Goal: Task Accomplishment & Management: Manage account settings

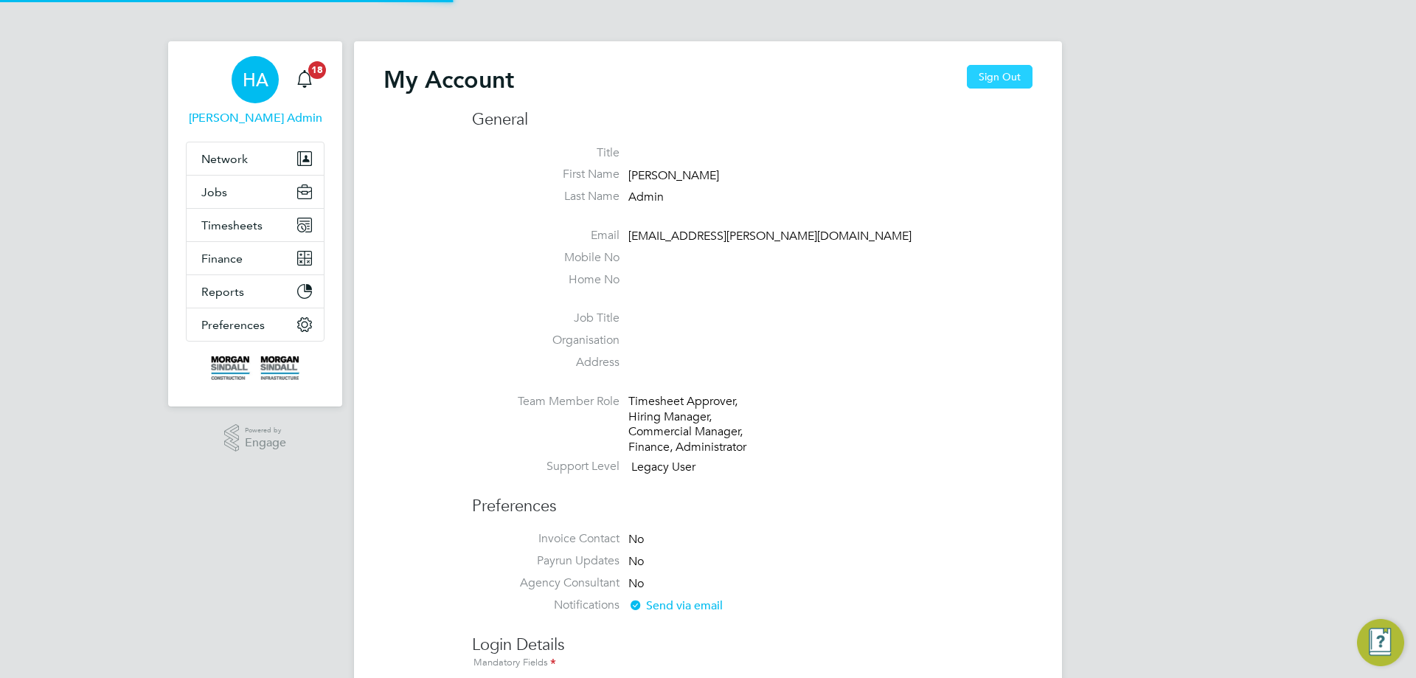
click at [991, 74] on button "Sign Out" at bounding box center [1000, 77] width 66 height 24
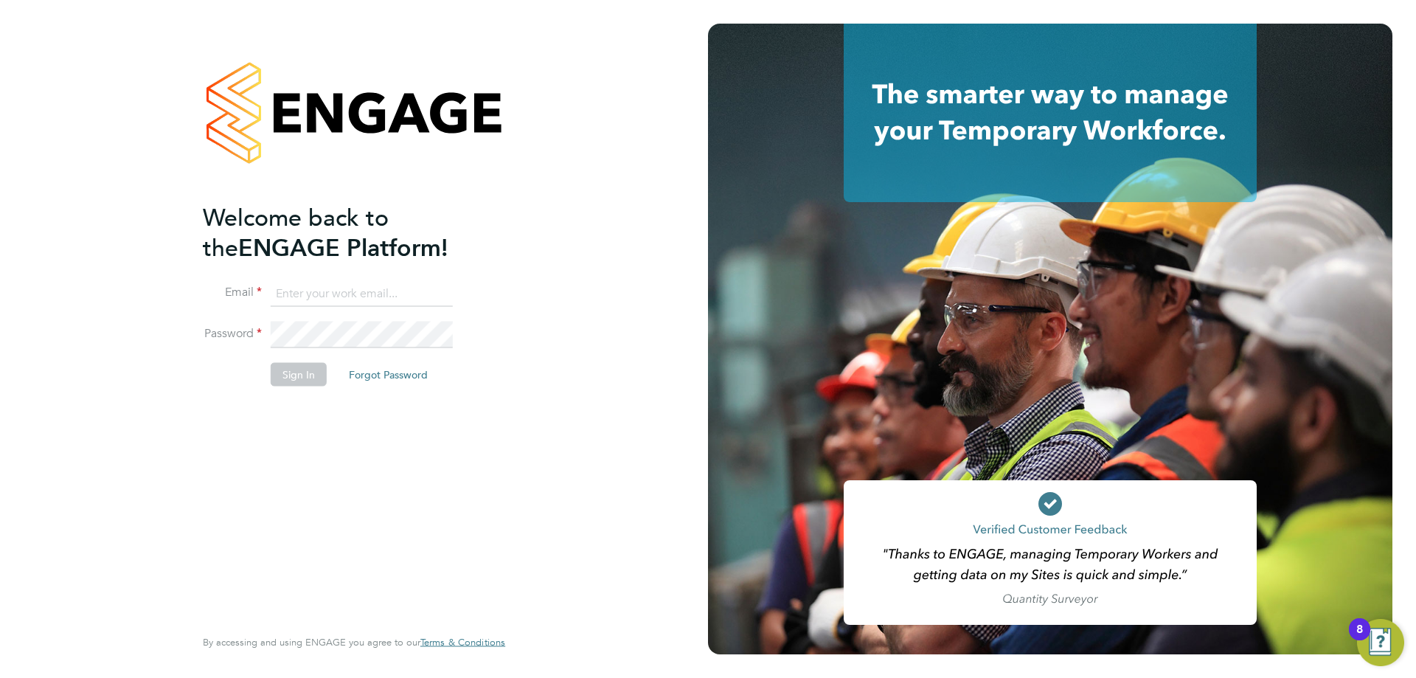
click at [294, 292] on input at bounding box center [362, 293] width 182 height 27
type input "[EMAIL_ADDRESS][PERSON_NAME][DOMAIN_NAME]"
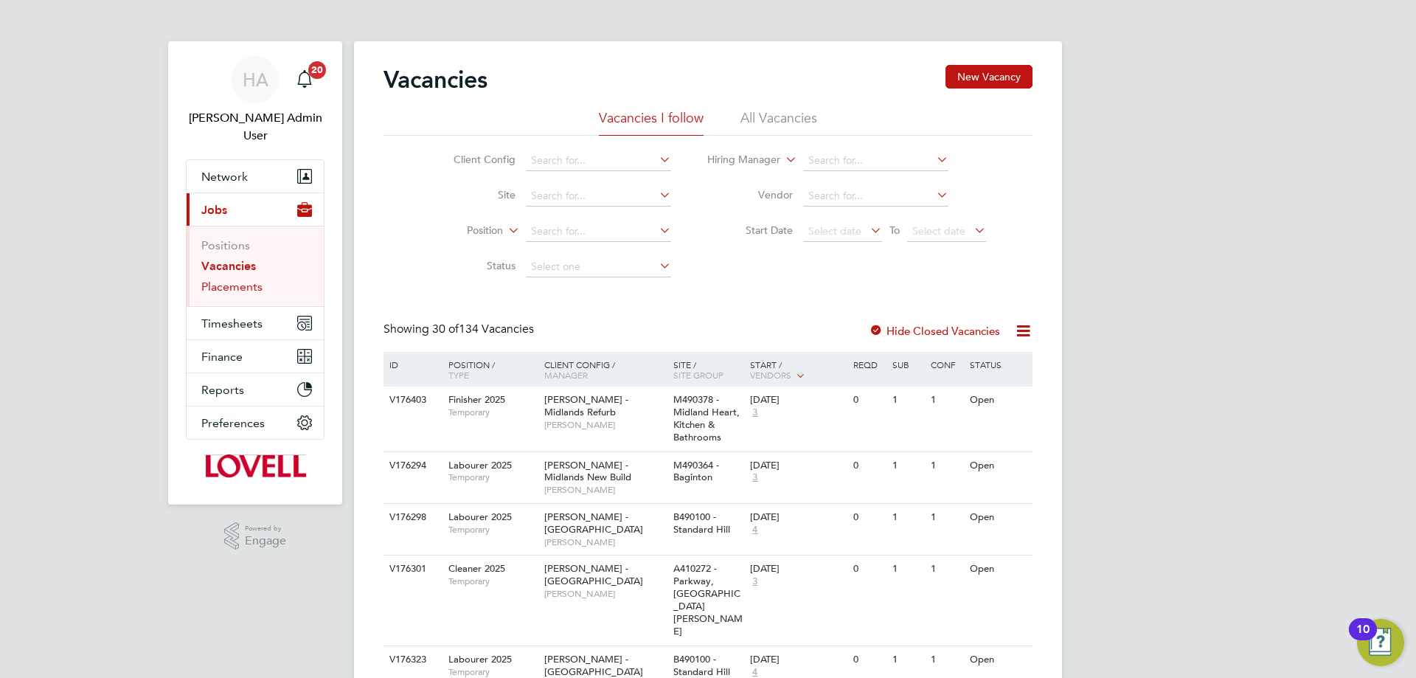
click at [224, 280] on link "Placements" at bounding box center [231, 287] width 61 height 14
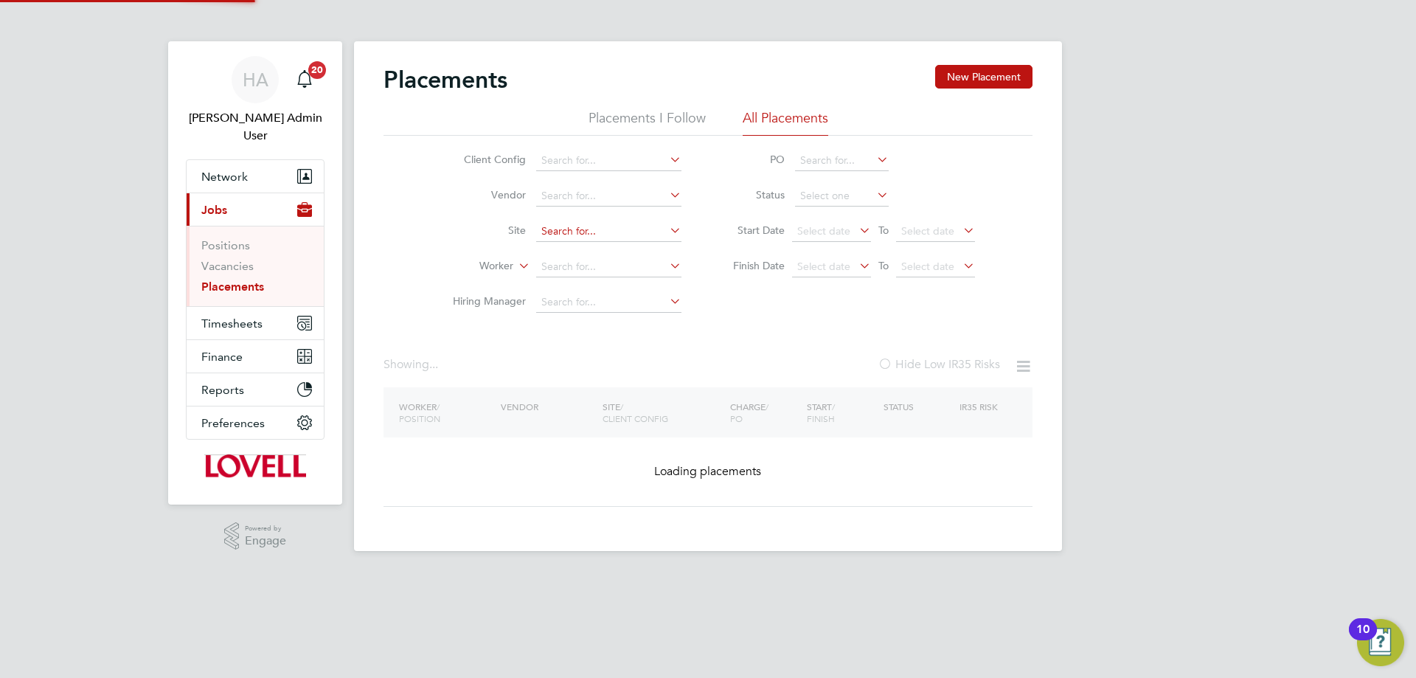
click at [773, 119] on li "All Placements" at bounding box center [786, 122] width 86 height 27
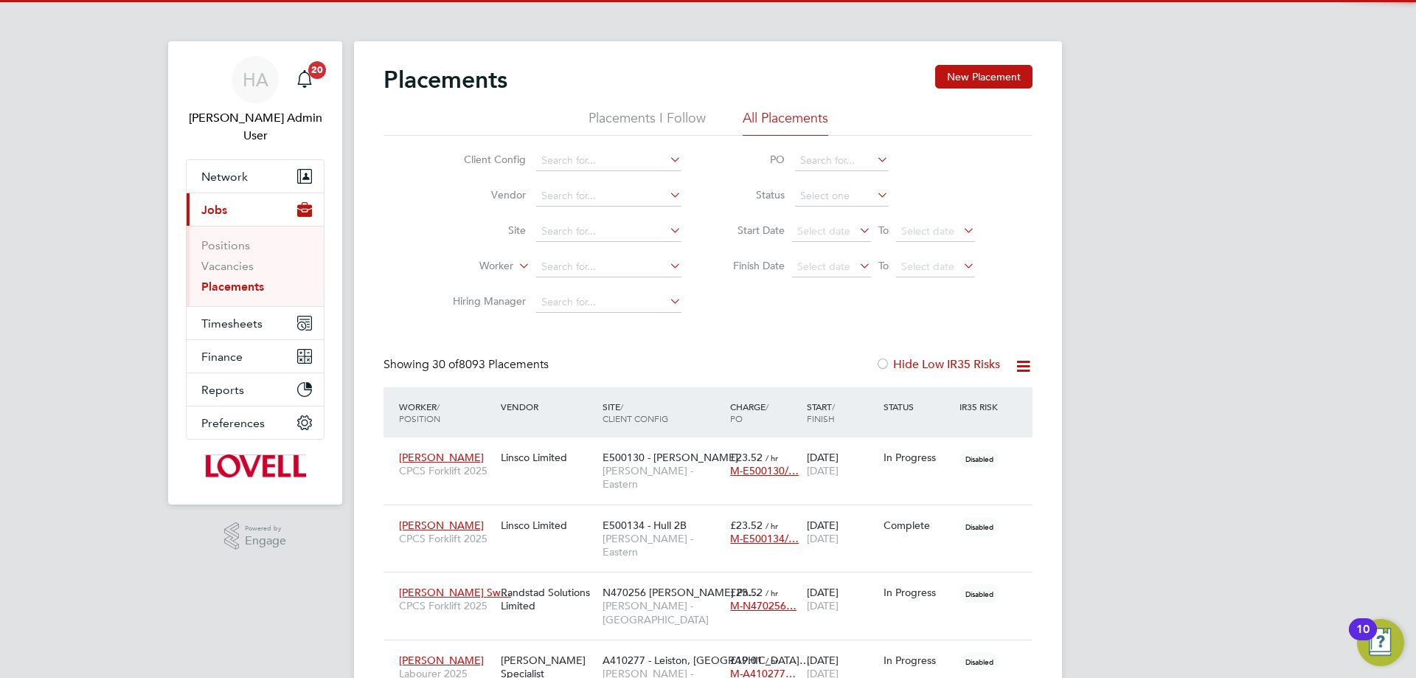
click at [513, 263] on label "Worker" at bounding box center [471, 266] width 85 height 15
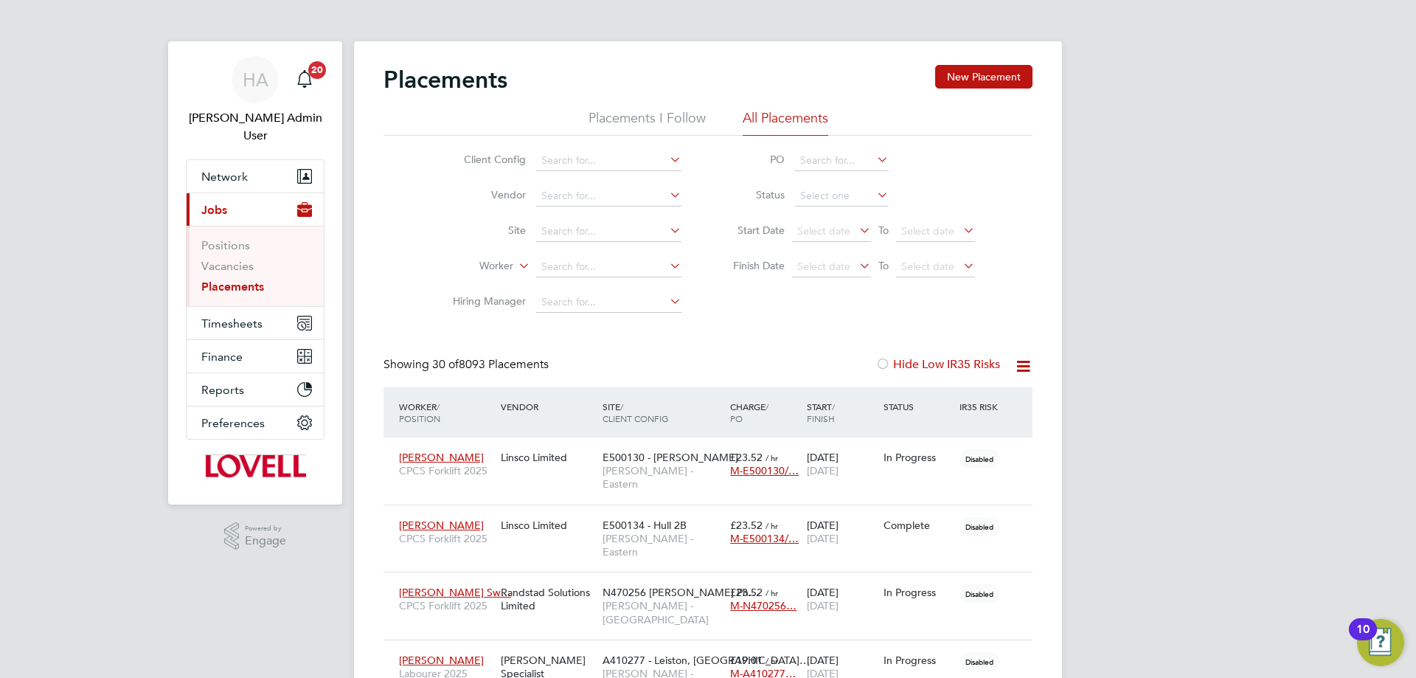
click at [476, 280] on li "Worker" at bounding box center [468, 283] width 91 height 19
click at [566, 260] on input at bounding box center [608, 267] width 145 height 21
type input "David Worth"
click at [618, 277] on li "David Worth" at bounding box center [608, 287] width 147 height 20
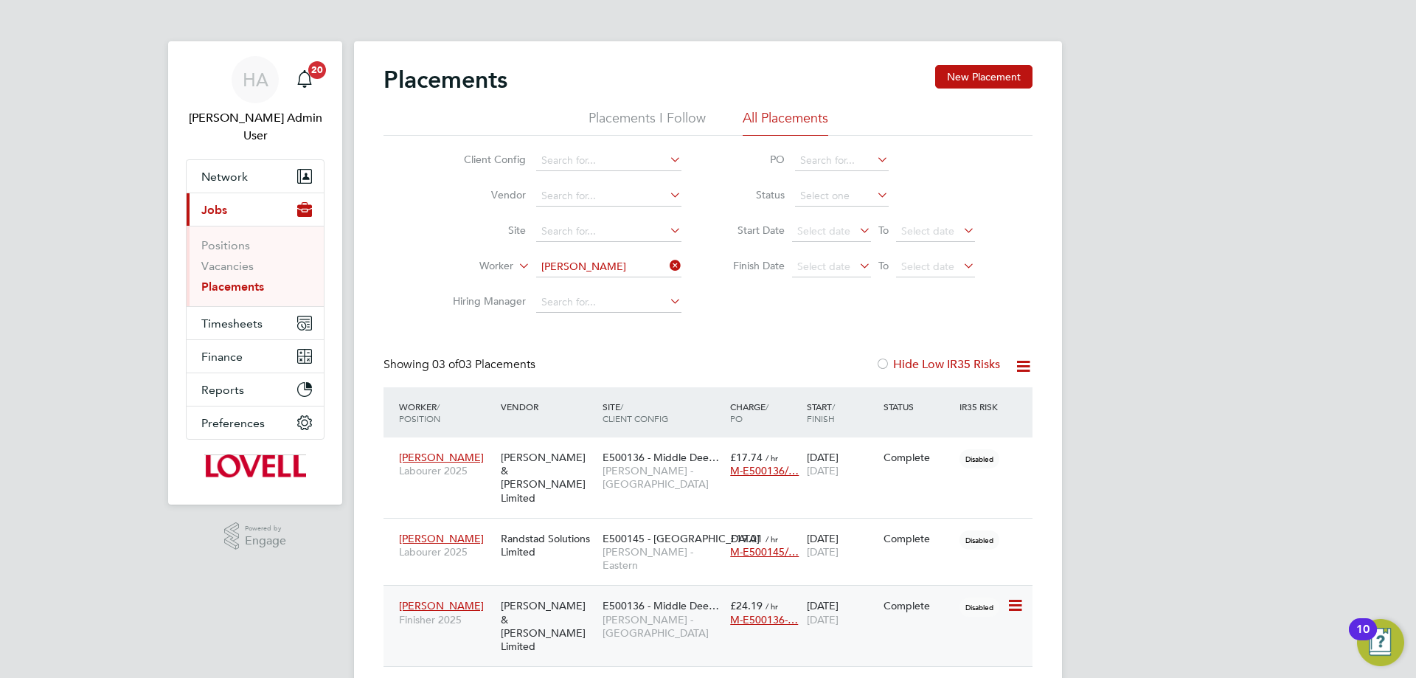
click at [597, 592] on div "Fawkes & Reece Limited" at bounding box center [548, 626] width 102 height 69
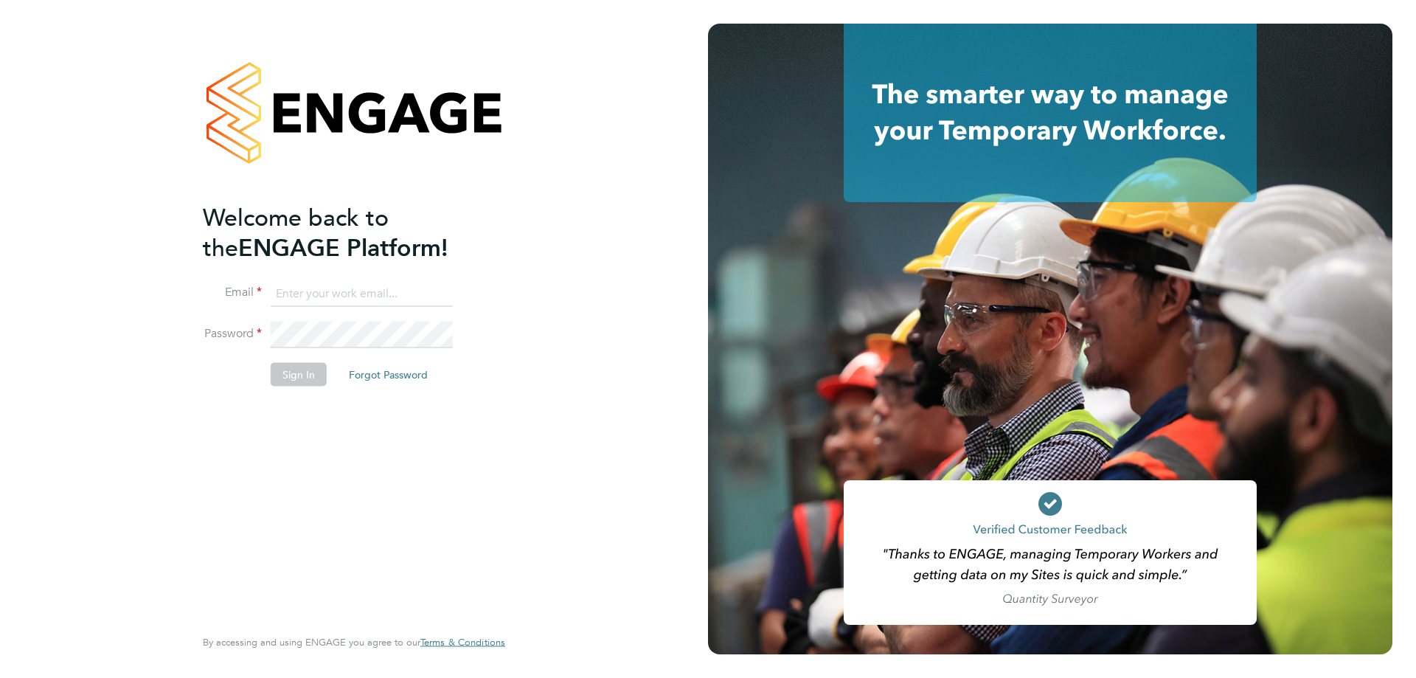
click at [386, 290] on input at bounding box center [362, 293] width 182 height 27
type input "[EMAIL_ADDRESS][PERSON_NAME][DOMAIN_NAME]"
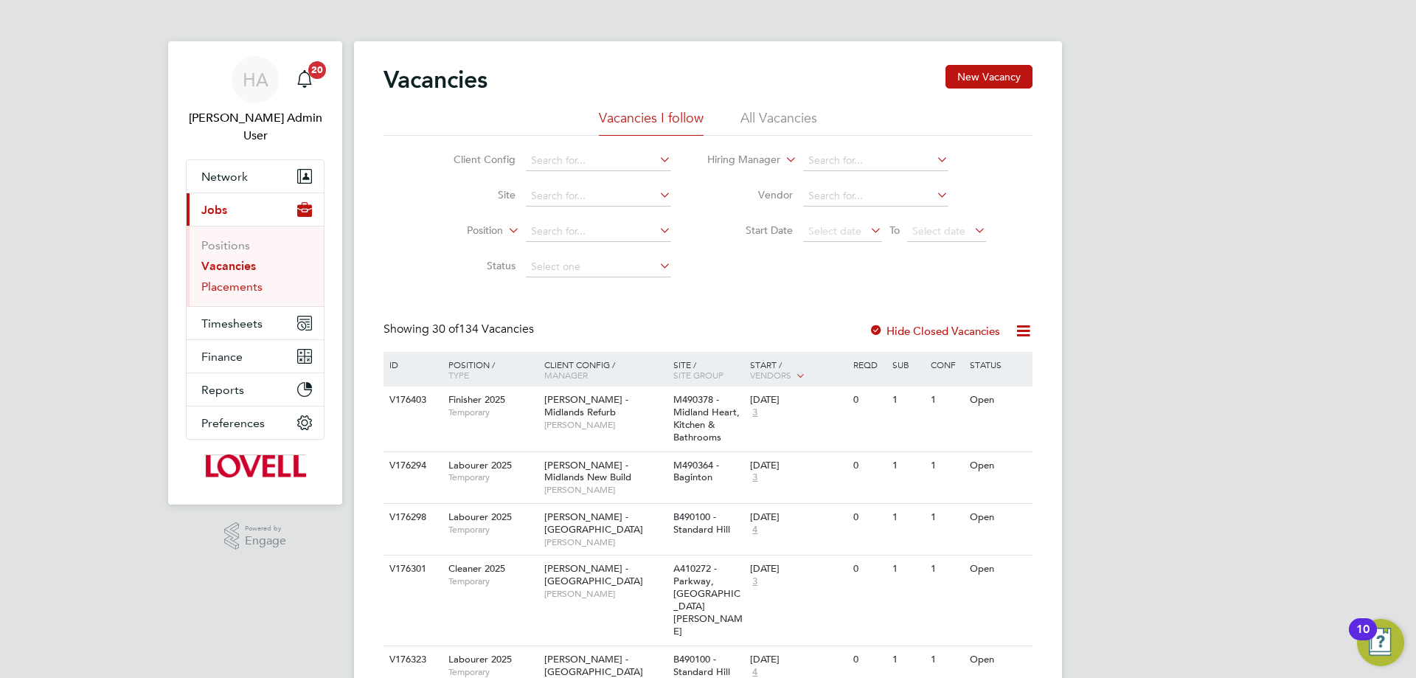
click at [250, 280] on link "Placements" at bounding box center [231, 287] width 61 height 14
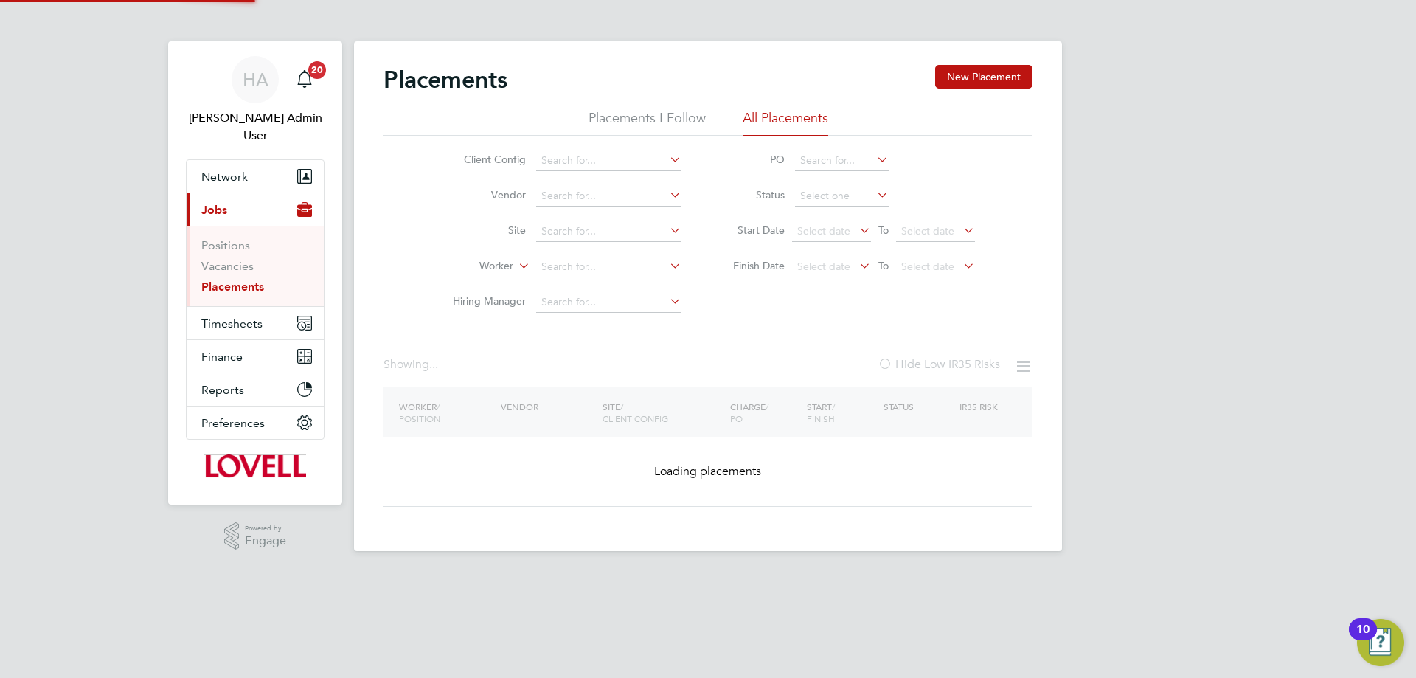
click at [792, 117] on li "All Placements" at bounding box center [786, 122] width 86 height 27
click at [568, 266] on input at bounding box center [608, 267] width 145 height 21
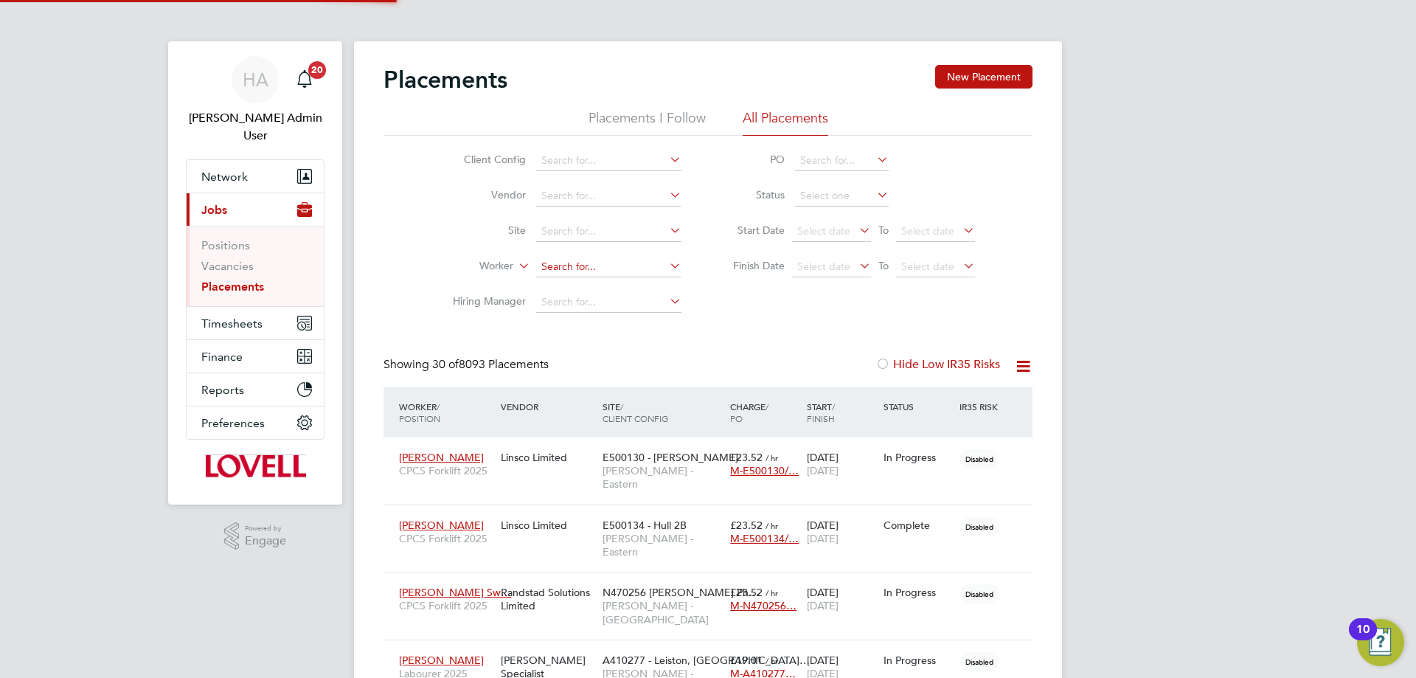
paste input "Andrew Christoforu’s"
type input "[PERSON_NAME]"
click at [630, 283] on b "Christoforu" at bounding box center [657, 287] width 55 height 13
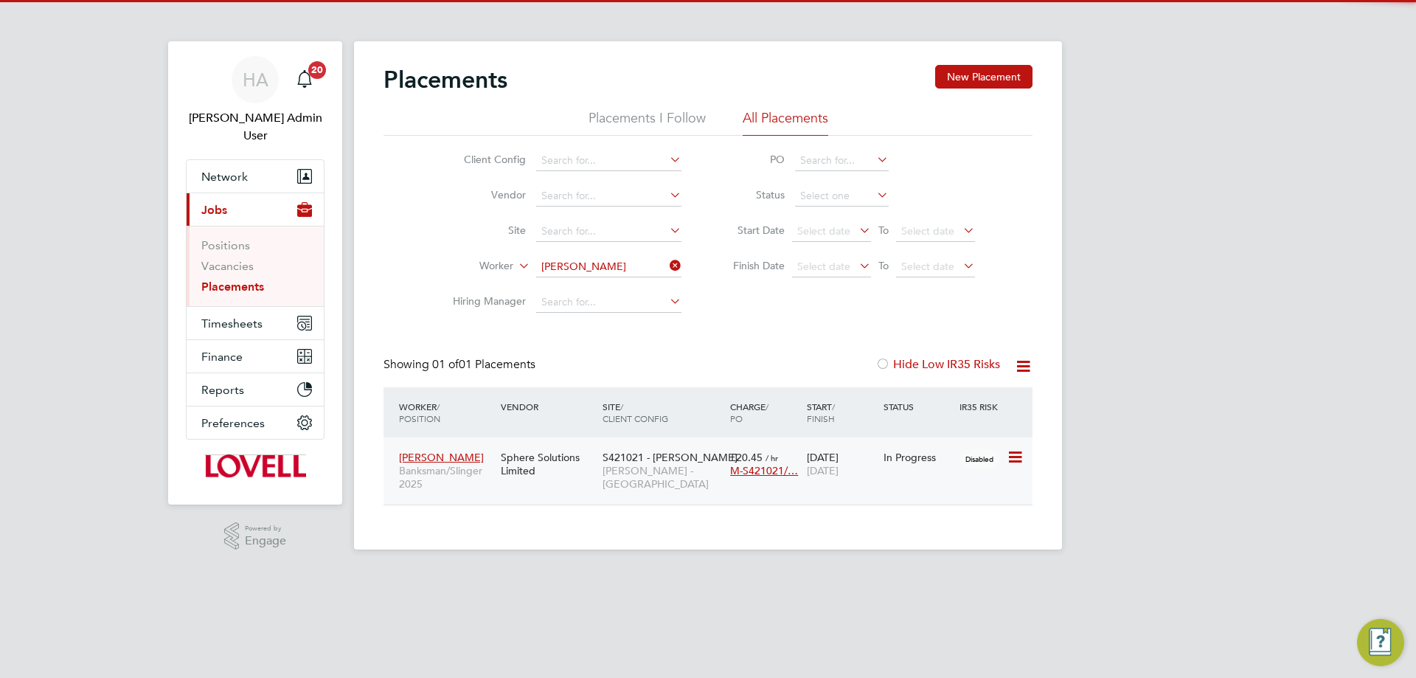
click at [606, 464] on span "[PERSON_NAME] - [GEOGRAPHIC_DATA]" at bounding box center [663, 477] width 120 height 27
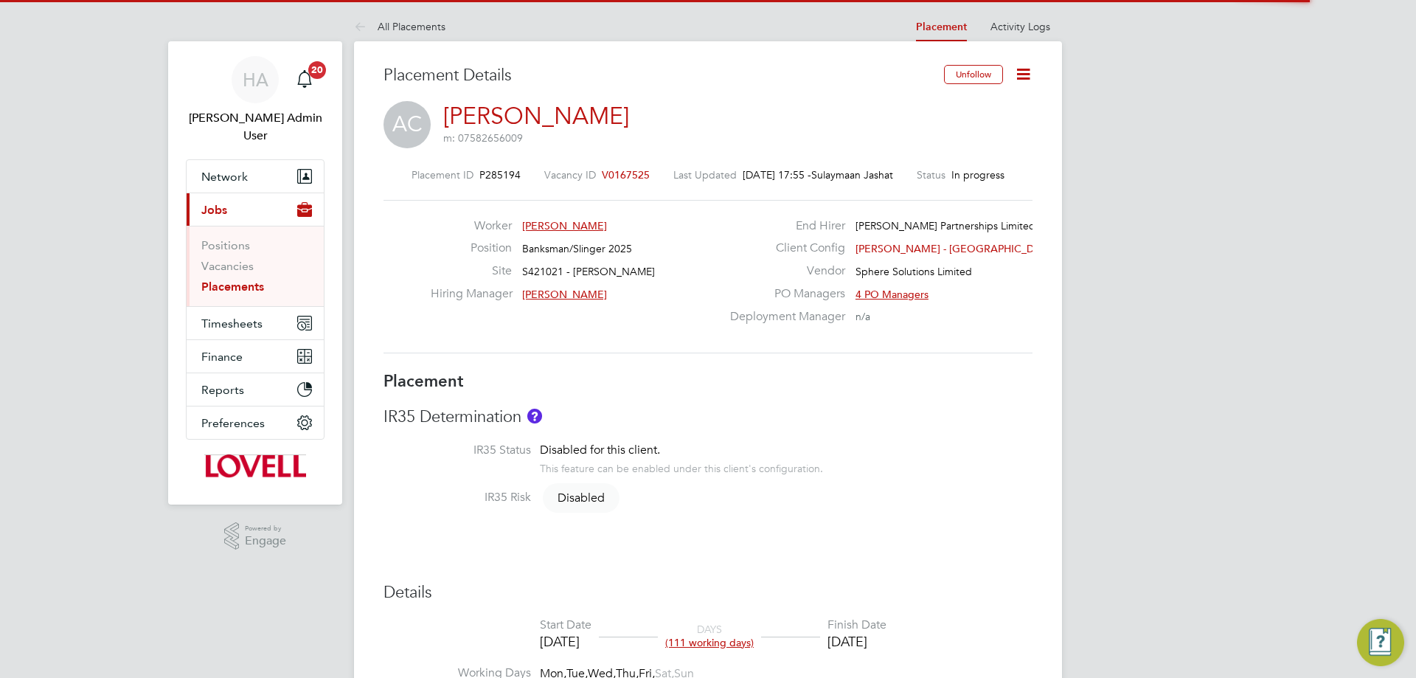
click at [1022, 74] on icon at bounding box center [1023, 74] width 18 height 18
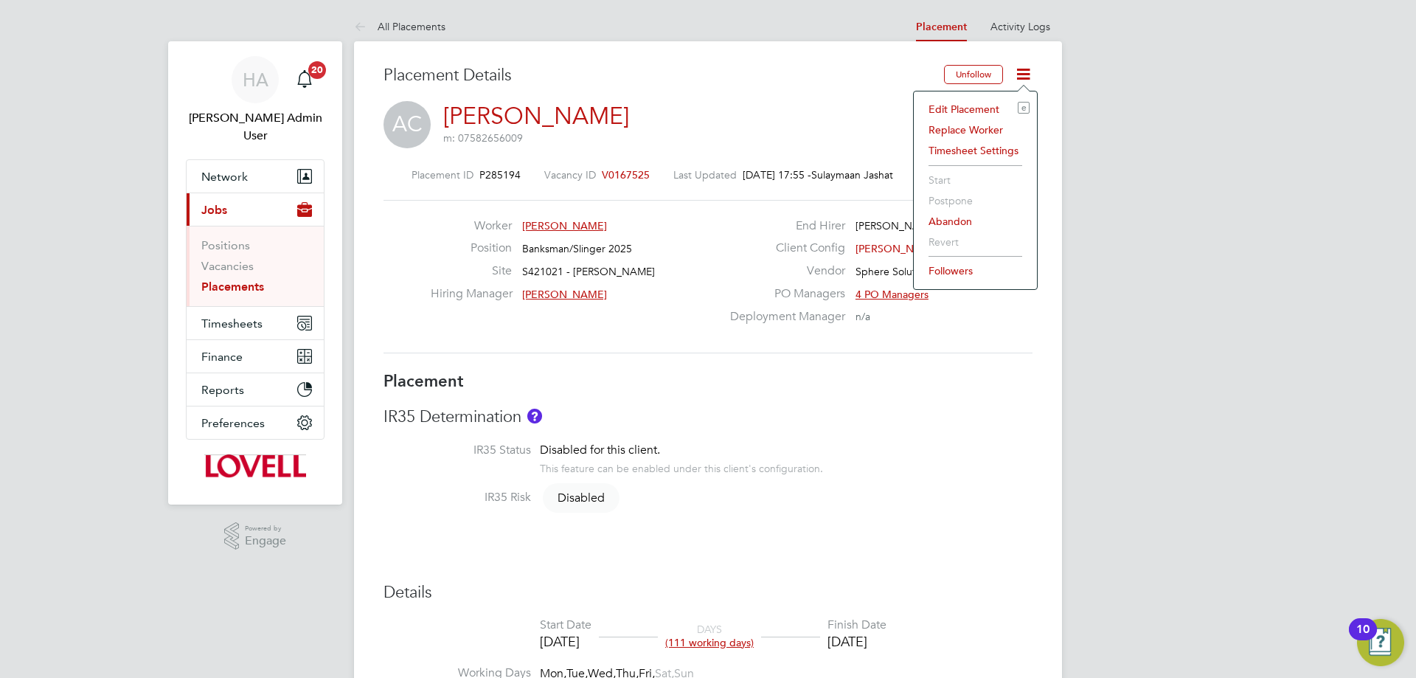
click at [980, 104] on li "Edit Placement e" at bounding box center [975, 109] width 108 height 21
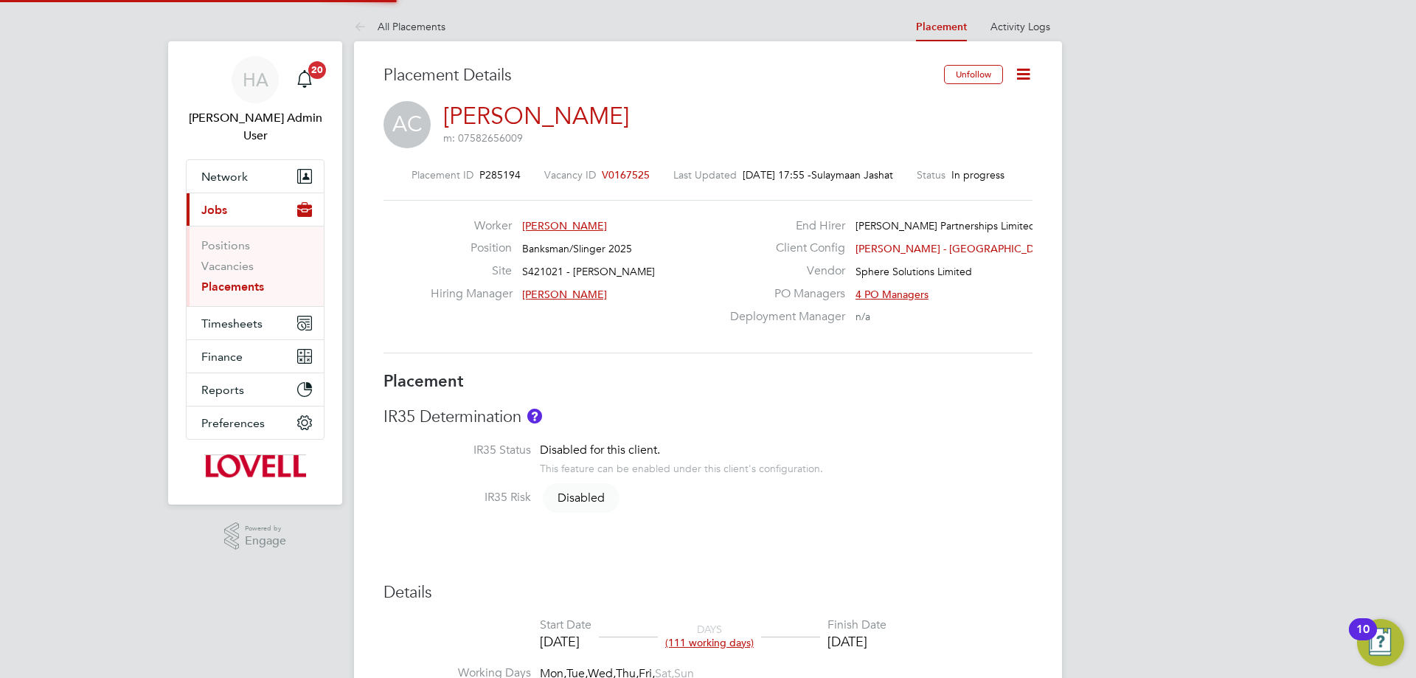
type input "[PERSON_NAME]"
type input "[DATE]"
type input "08:00"
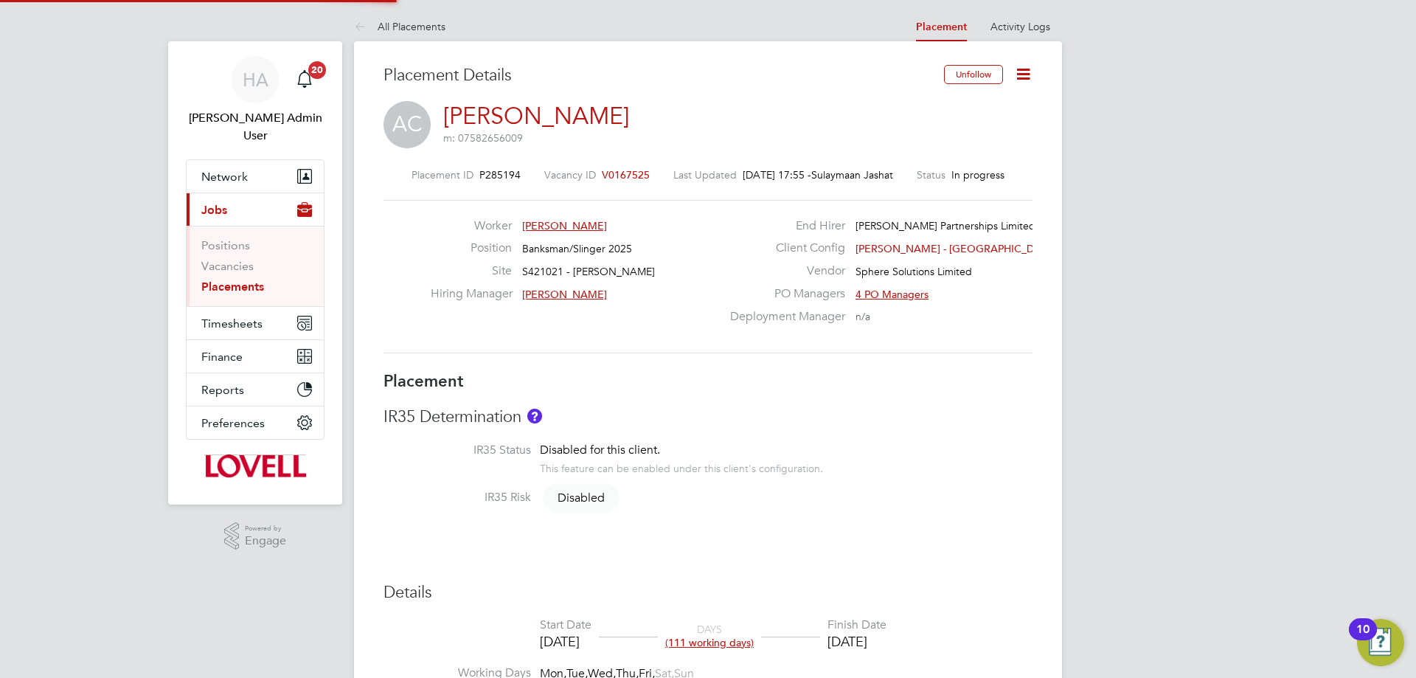
type input "17:00"
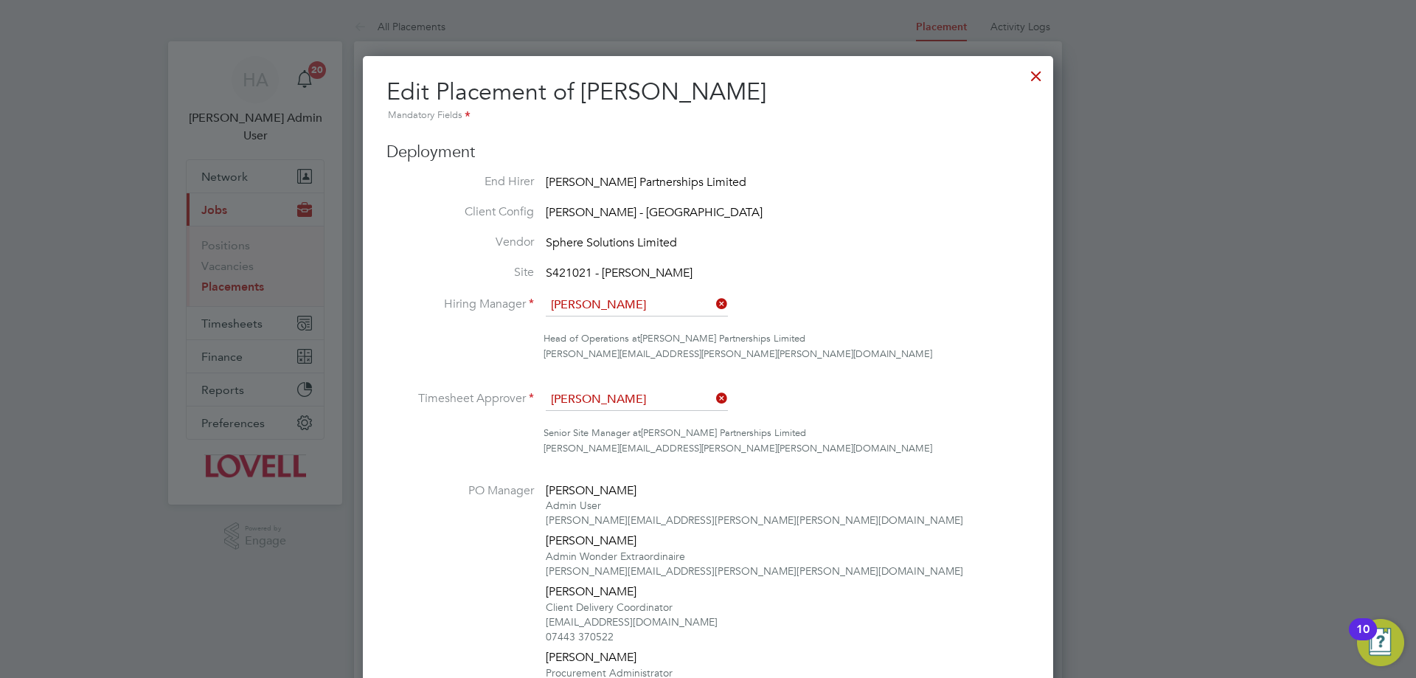
click at [1032, 77] on div at bounding box center [1036, 72] width 27 height 27
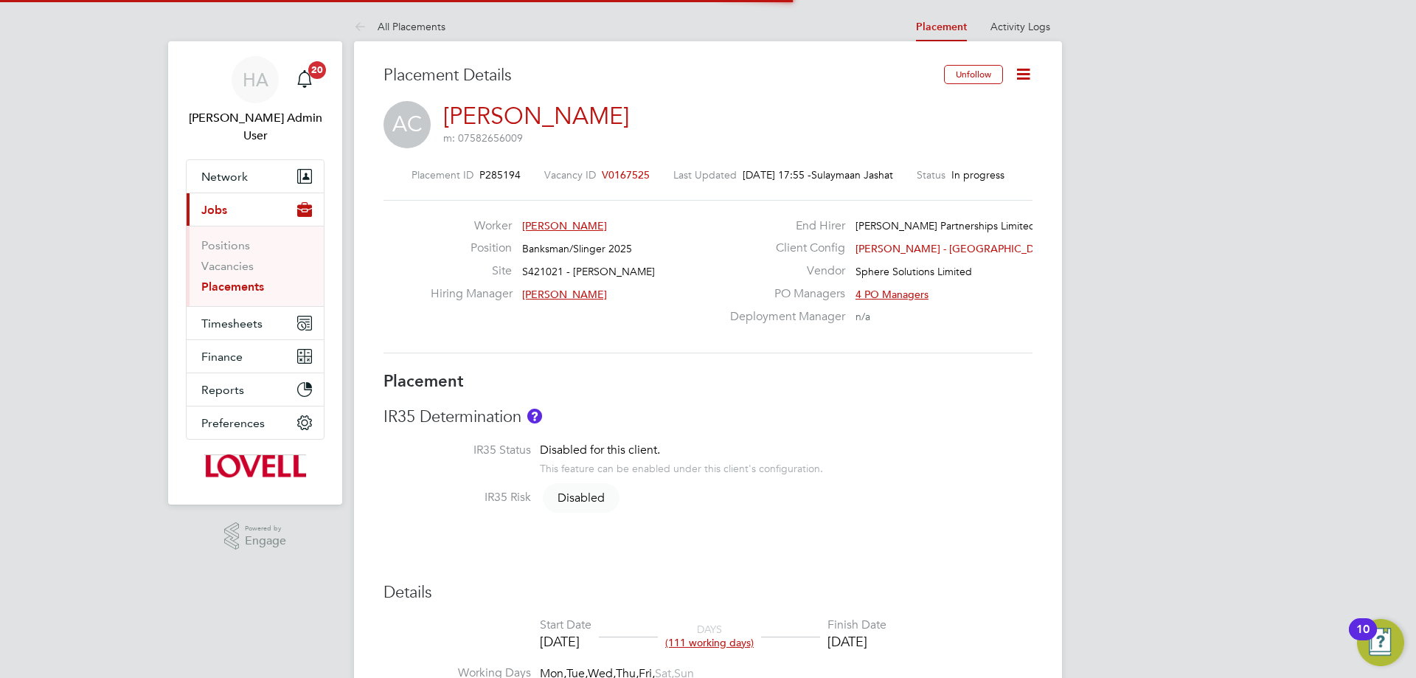
click at [999, 18] on li "Activity Logs" at bounding box center [1021, 27] width 60 height 30
